Goal: Task Accomplishment & Management: Complete application form

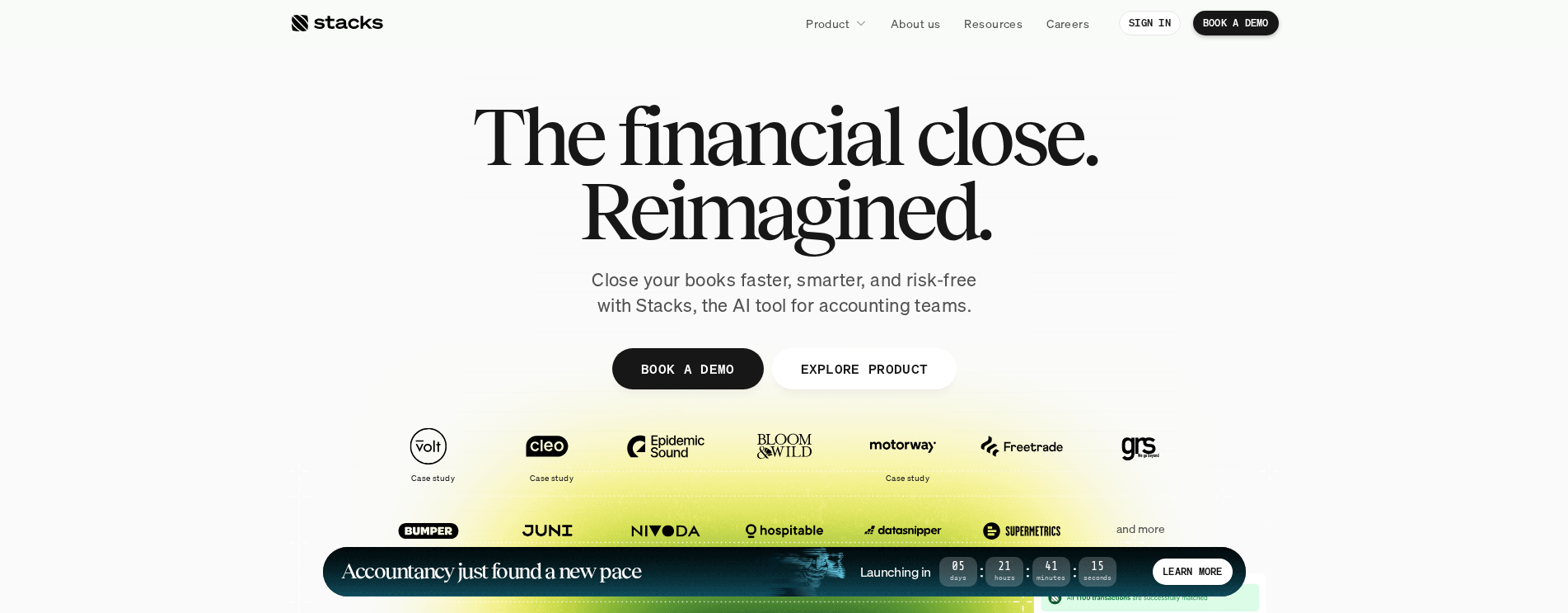
click at [997, 220] on div "The financial close. Reimagined." at bounding box center [785, 173] width 625 height 149
click at [997, 220] on h1 "Reimagined." at bounding box center [785, 210] width 625 height 74
click at [447, 211] on div "The financial close. Reimagined. Close your books faster, smarter, and risk-fre…" at bounding box center [784, 208] width 923 height 219
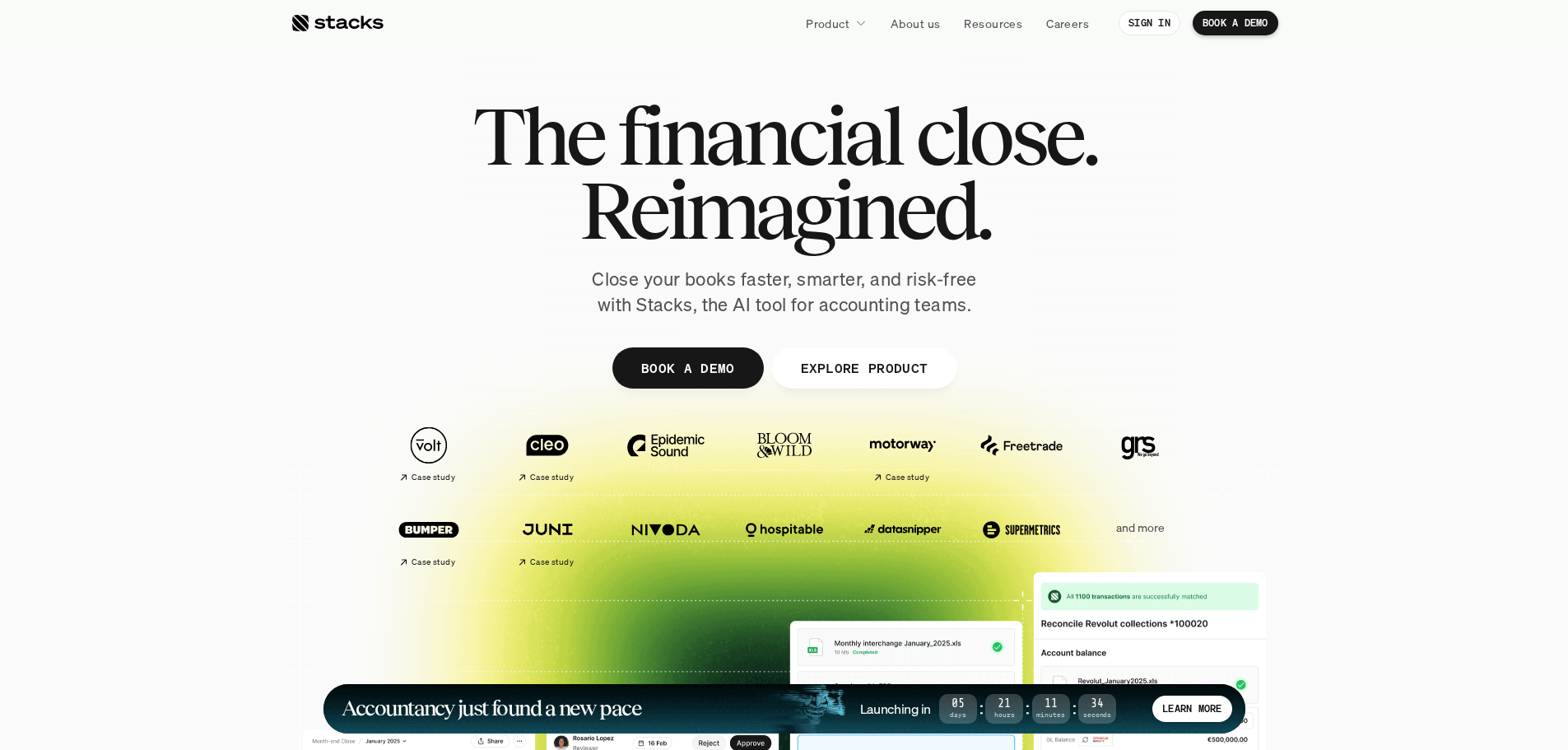
drag, startPoint x: 470, startPoint y: 129, endPoint x: 1061, endPoint y: 210, distance: 596.5
click at [1059, 211] on div "The financial close. Reimagined. Close your books faster, smarter, and risk-fre…" at bounding box center [784, 208] width 922 height 219
click at [1020, 244] on h1 "Reimagined." at bounding box center [785, 210] width 624 height 74
drag, startPoint x: 988, startPoint y: 304, endPoint x: 429, endPoint y: 76, distance: 603.7
click at [429, 76] on div "The financial close. Reimagined. Close your books faster, smarter, and risk-fre…" at bounding box center [784, 403] width 988 height 741
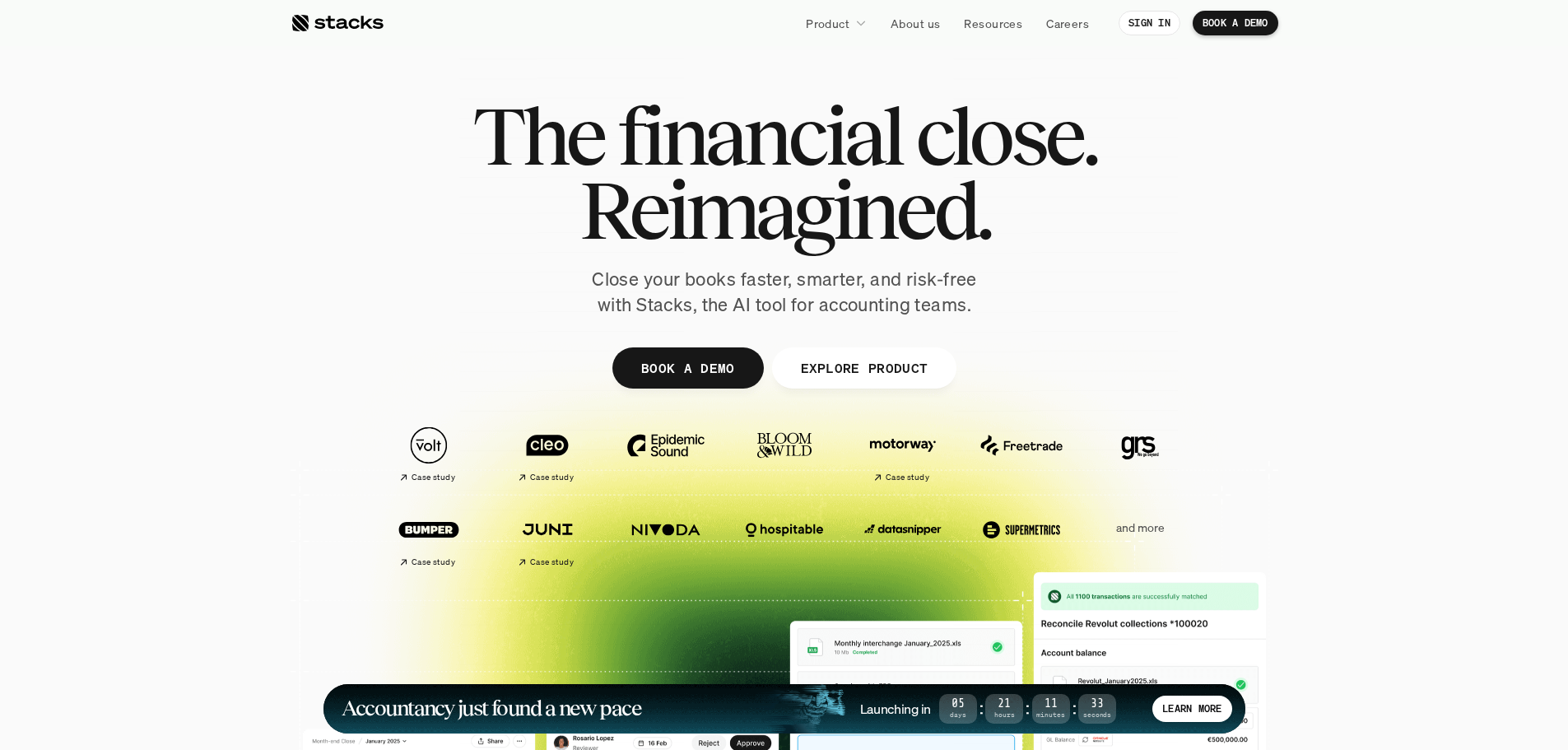
click at [429, 76] on div at bounding box center [784, 403] width 988 height 741
click at [538, 454] on img at bounding box center [547, 445] width 92 height 64
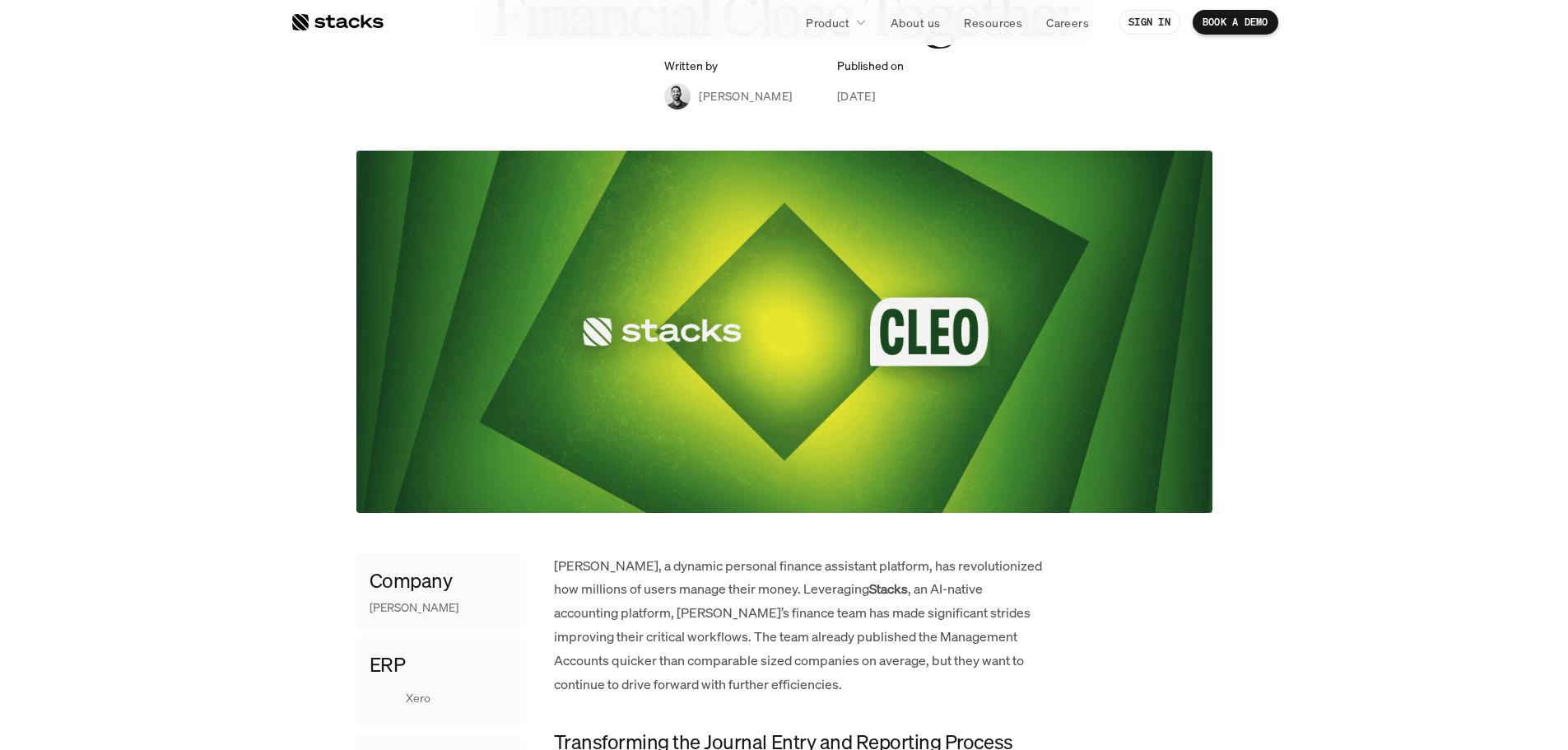
scroll to position [493, 0]
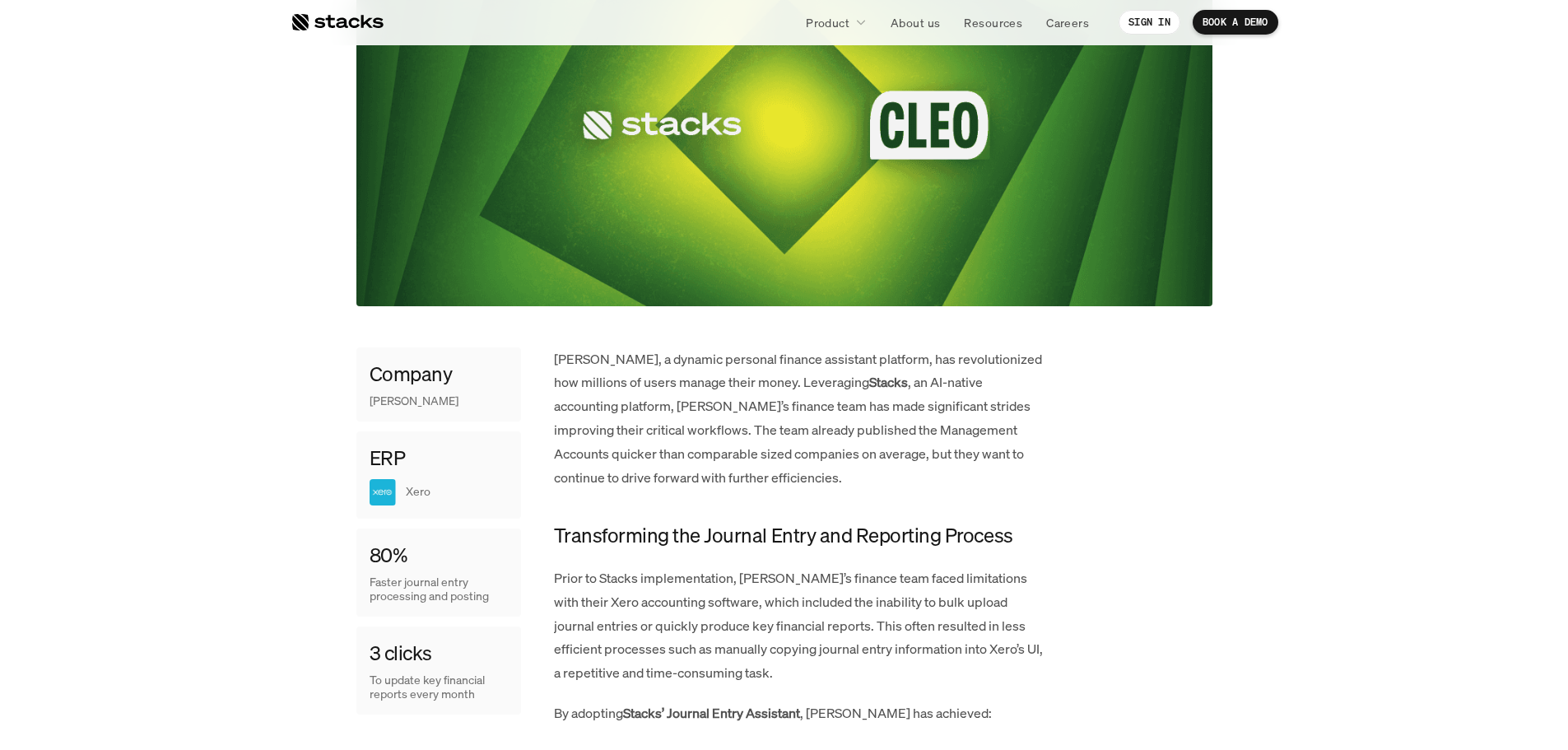
drag, startPoint x: 368, startPoint y: 452, endPoint x: 447, endPoint y: 479, distance: 83.5
click at [447, 479] on div "ERP Xero" at bounding box center [438, 475] width 165 height 87
click at [447, 479] on div "Xero" at bounding box center [438, 492] width 138 height 26
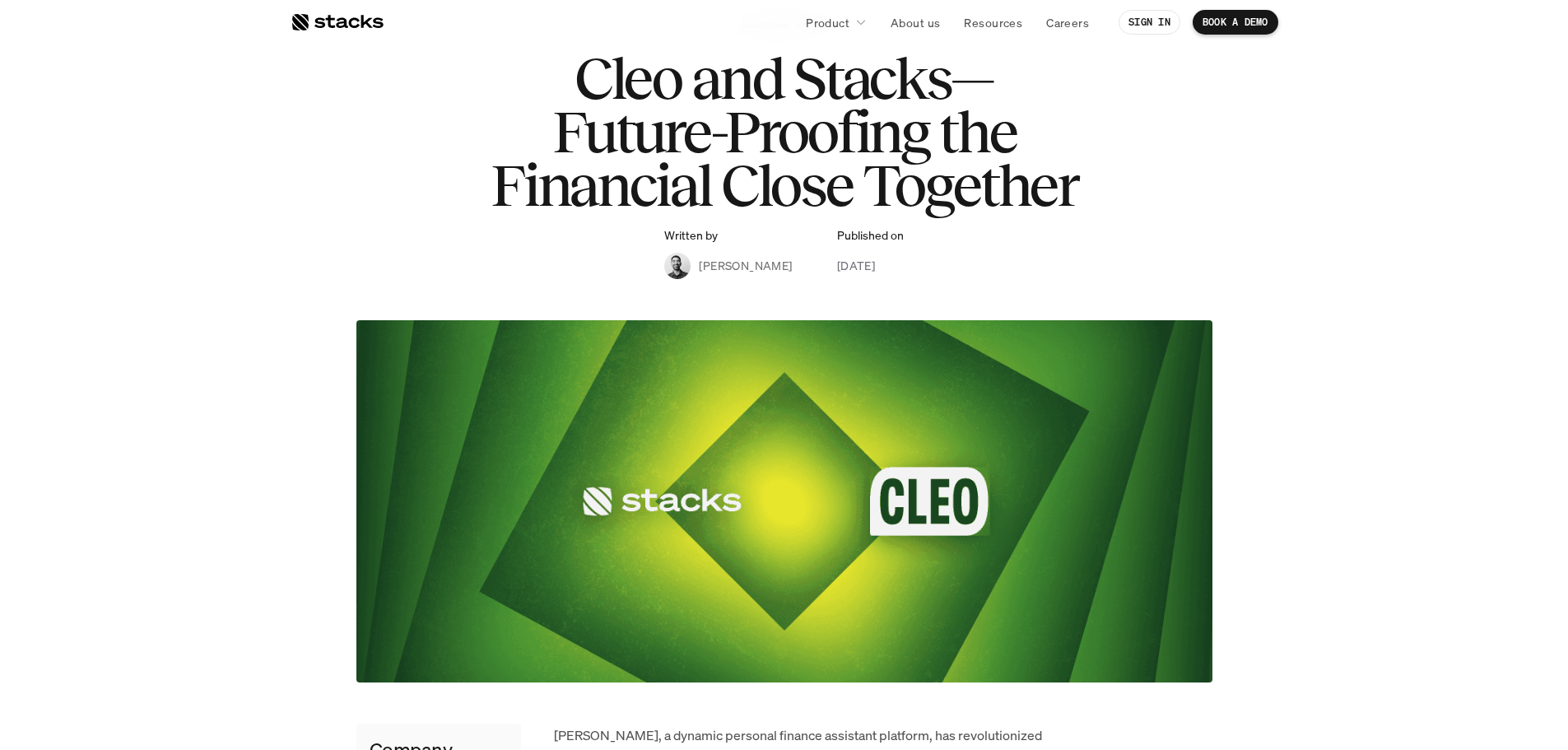
scroll to position [0, 0]
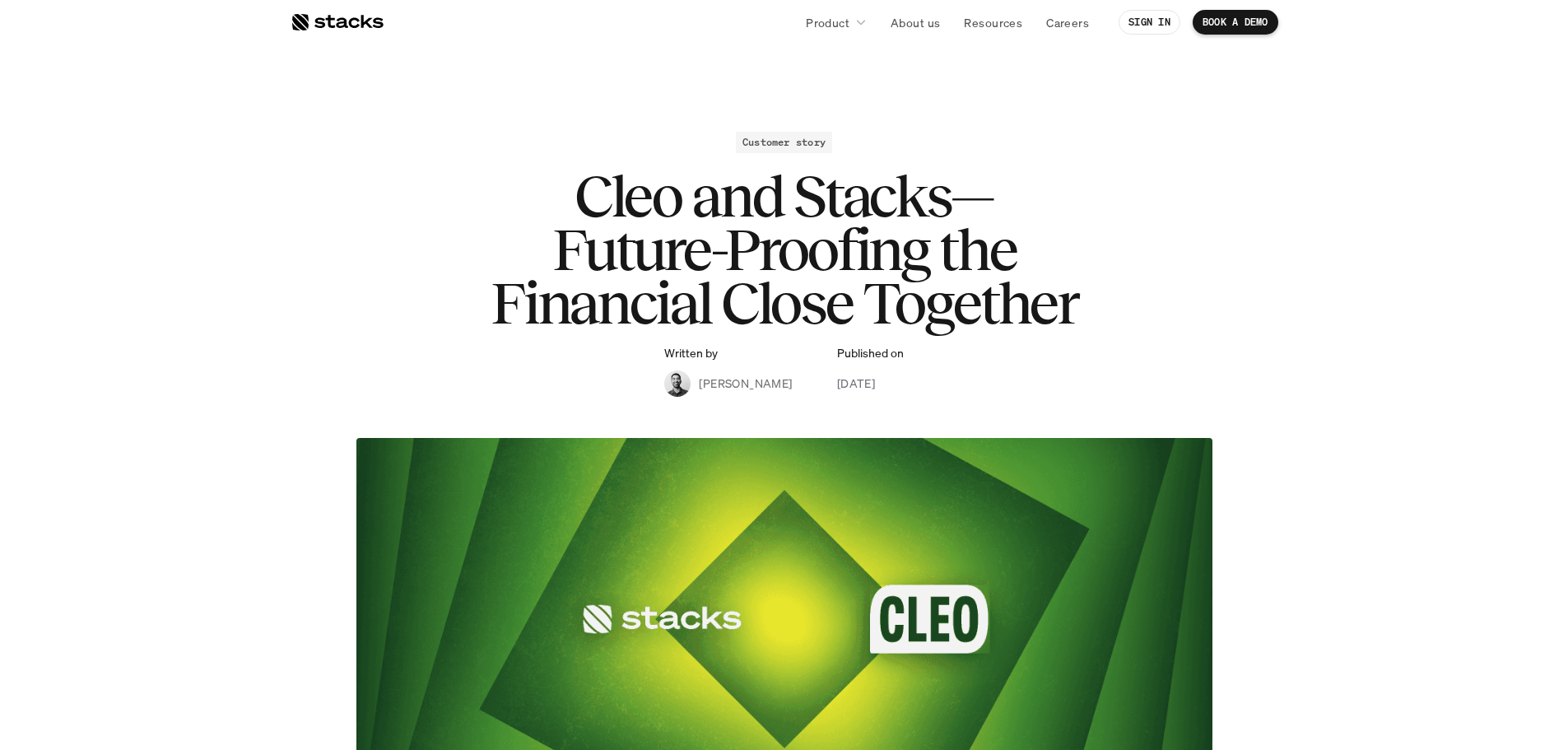
click at [374, 32] on link at bounding box center [337, 23] width 93 height 30
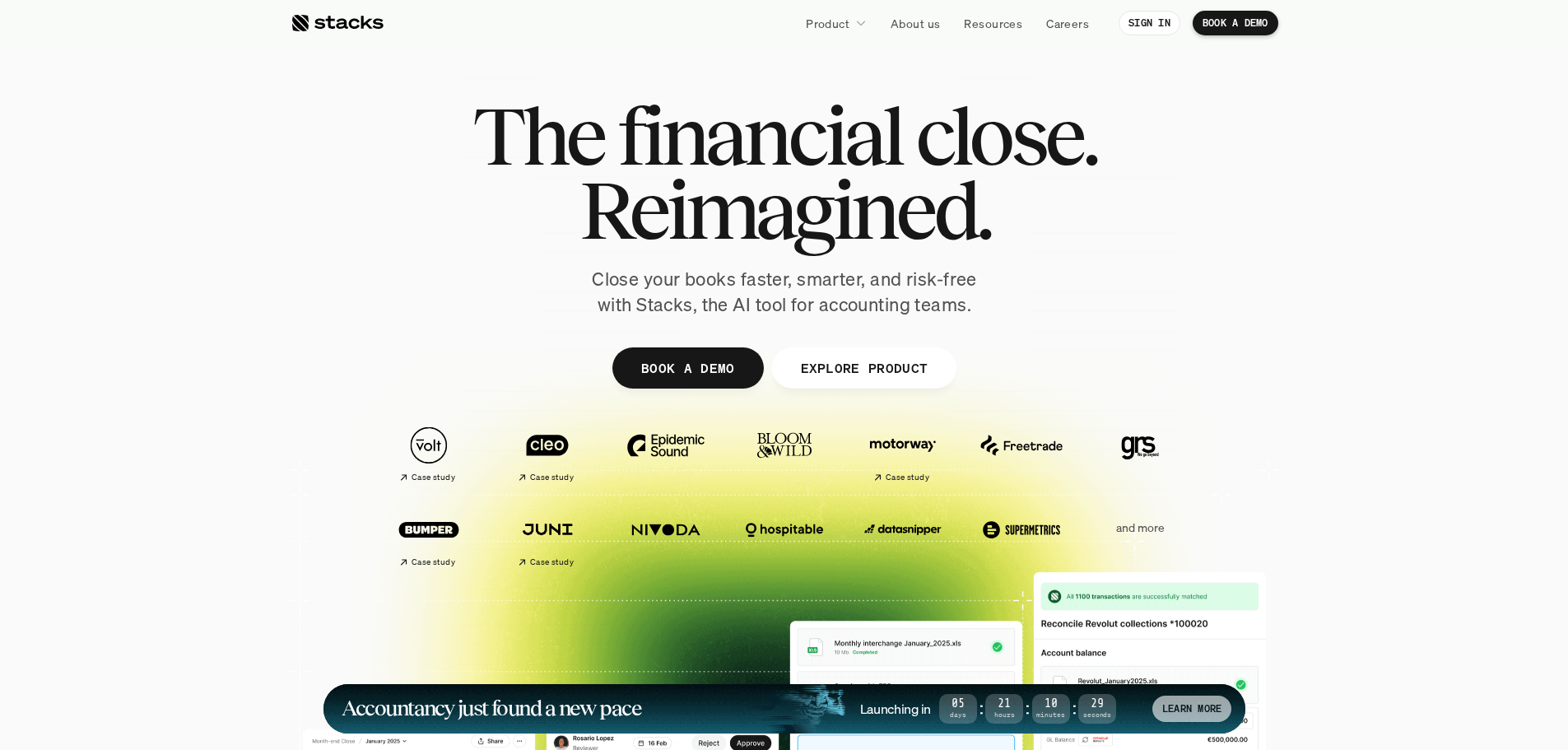
click at [1203, 611] on p "LEARN MORE" at bounding box center [1191, 709] width 59 height 11
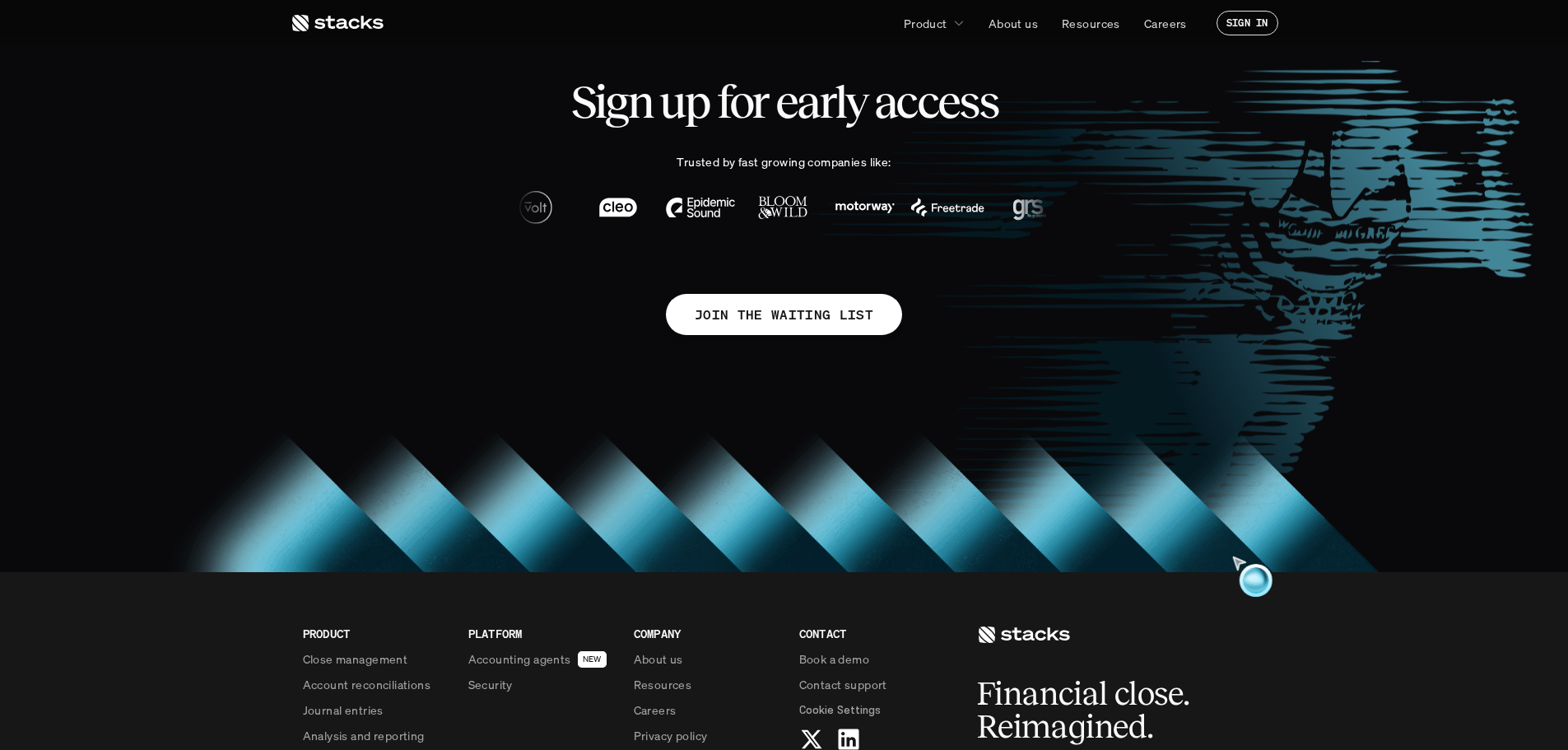
scroll to position [1152, 0]
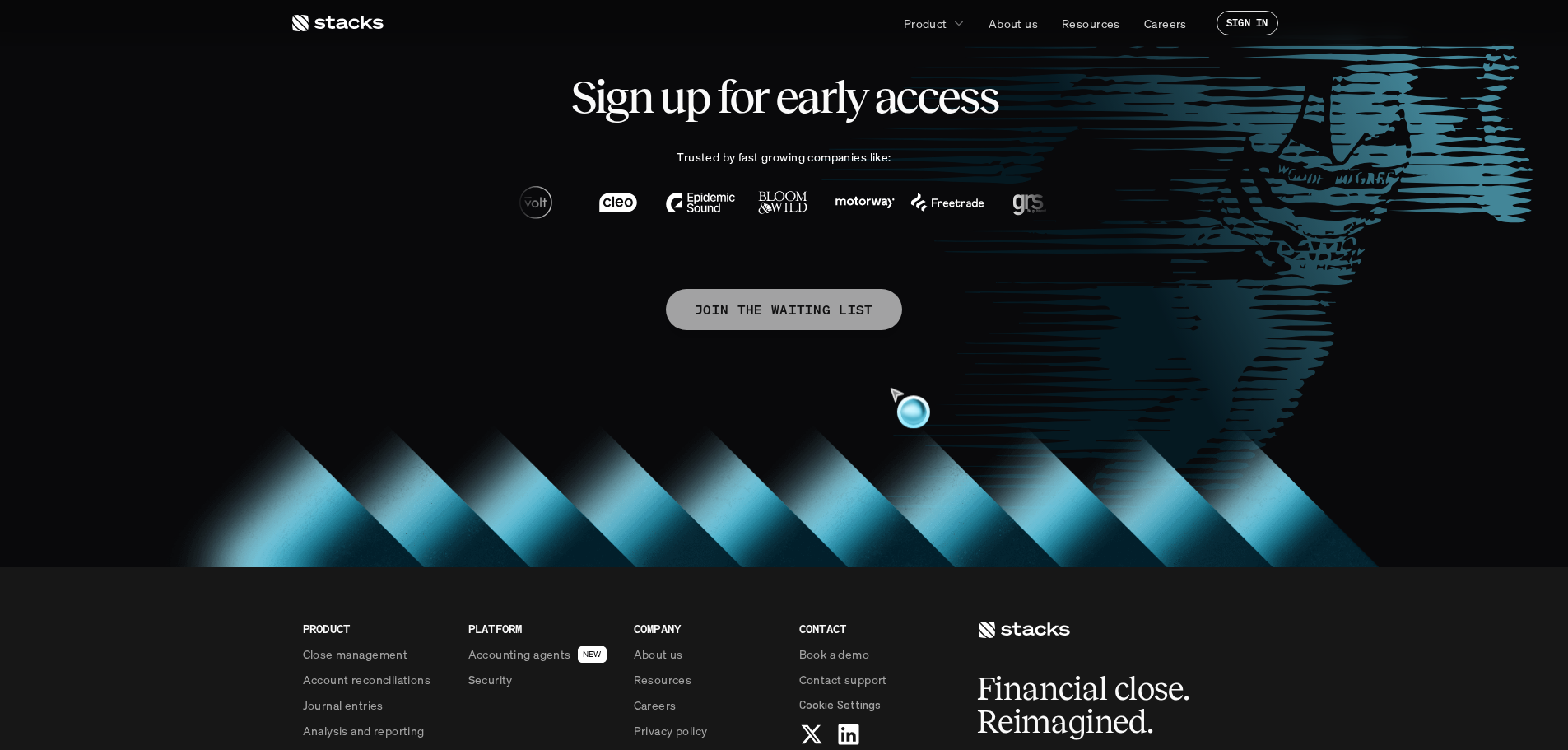
click at [823, 318] on p "JOIN THE WAITING LIST" at bounding box center [784, 309] width 179 height 23
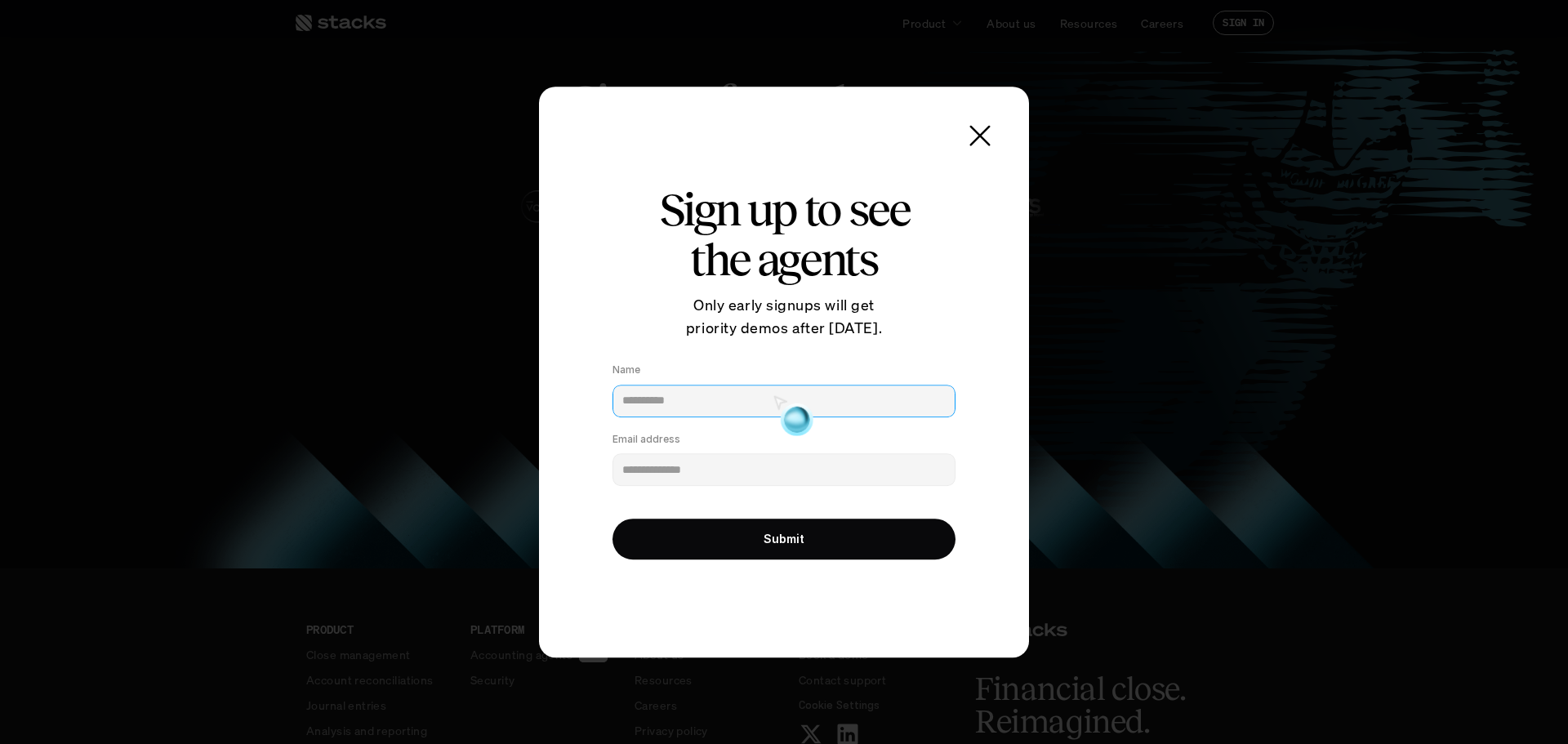
click at [698, 403] on input "Name" at bounding box center [784, 400] width 343 height 33
click at [968, 133] on icon at bounding box center [979, 135] width 33 height 33
